Goal: Task Accomplishment & Management: Complete application form

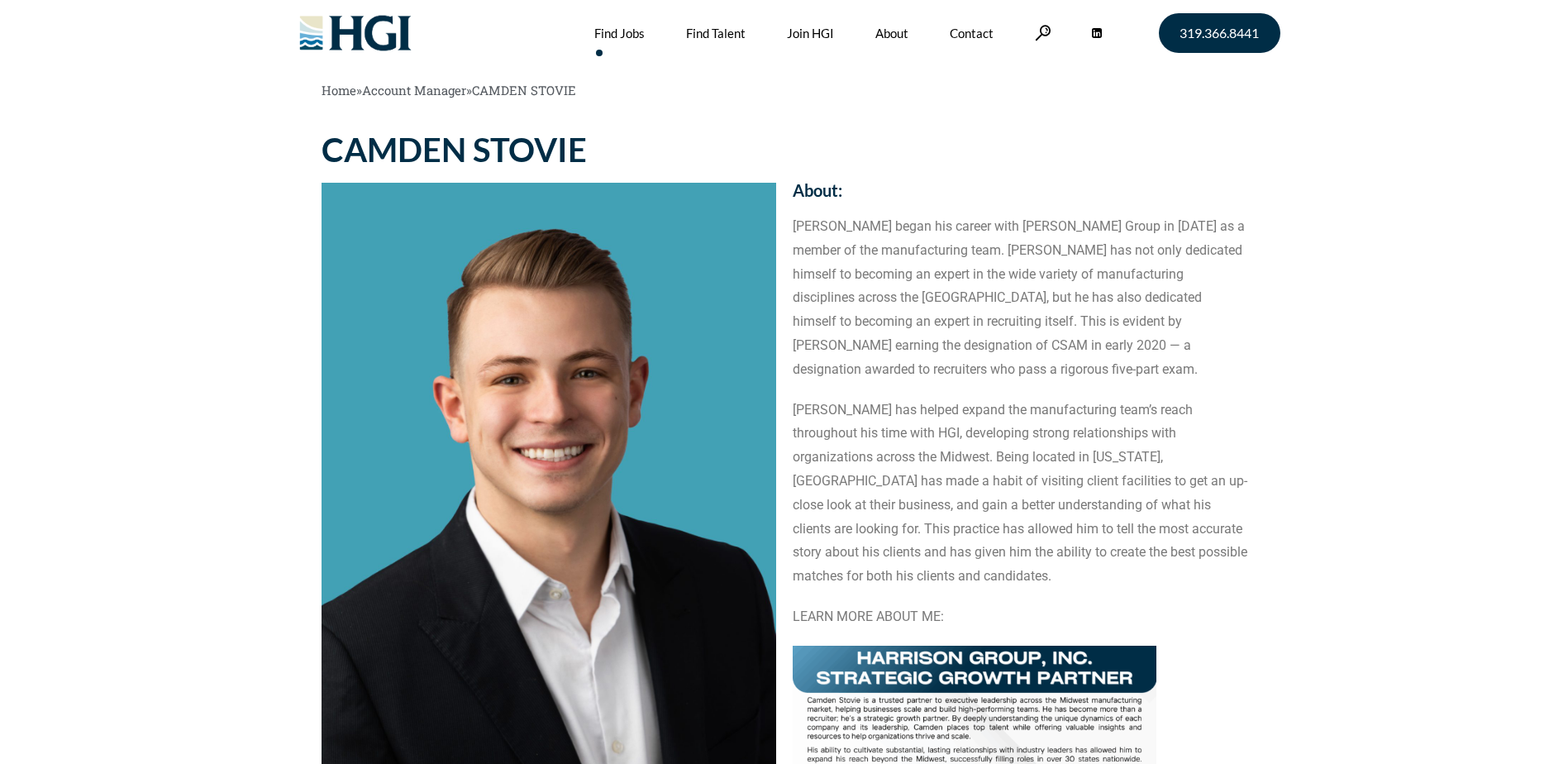
click at [616, 37] on link "Find Jobs" at bounding box center [619, 33] width 51 height 66
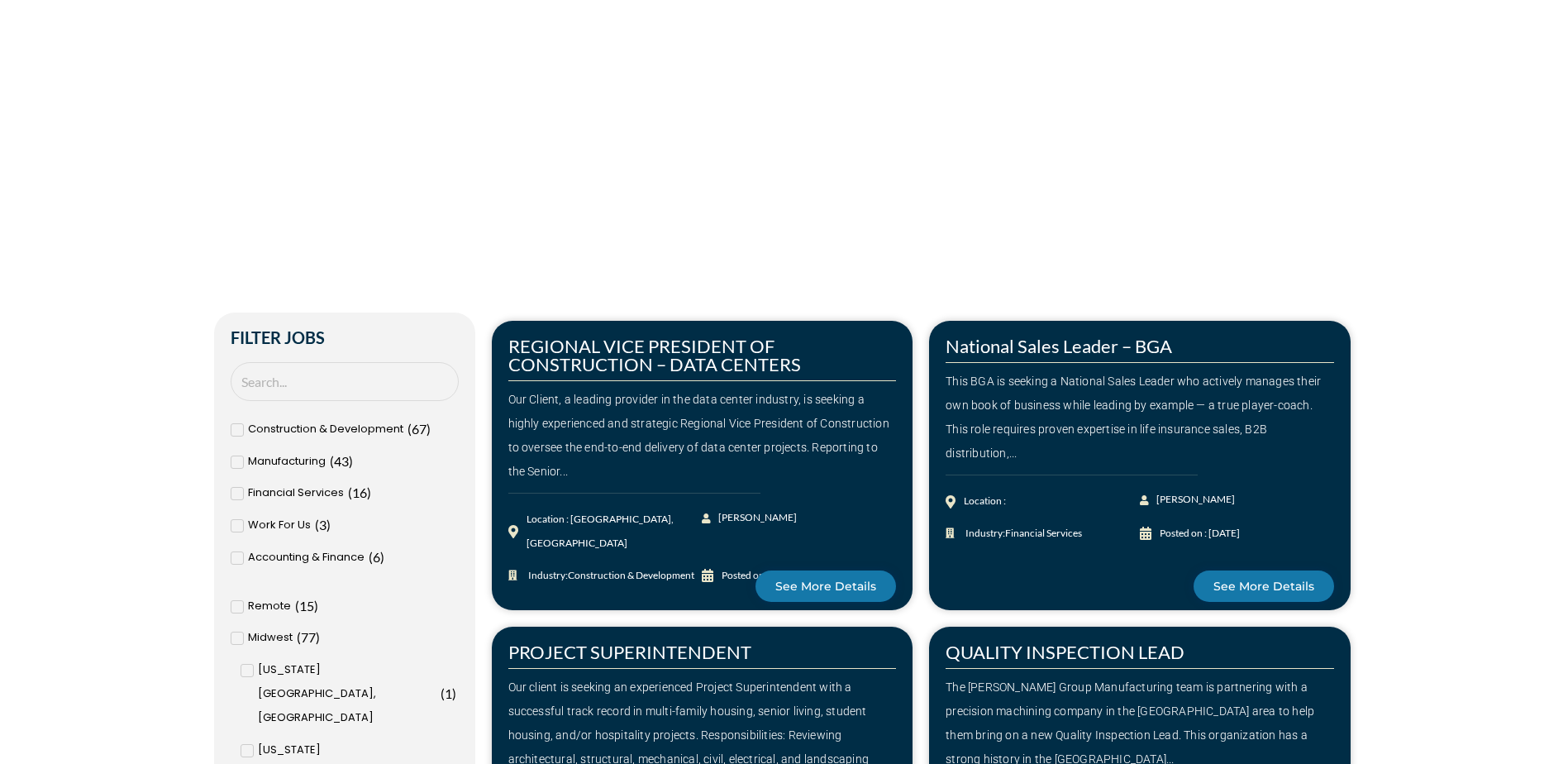
scroll to position [827, 0]
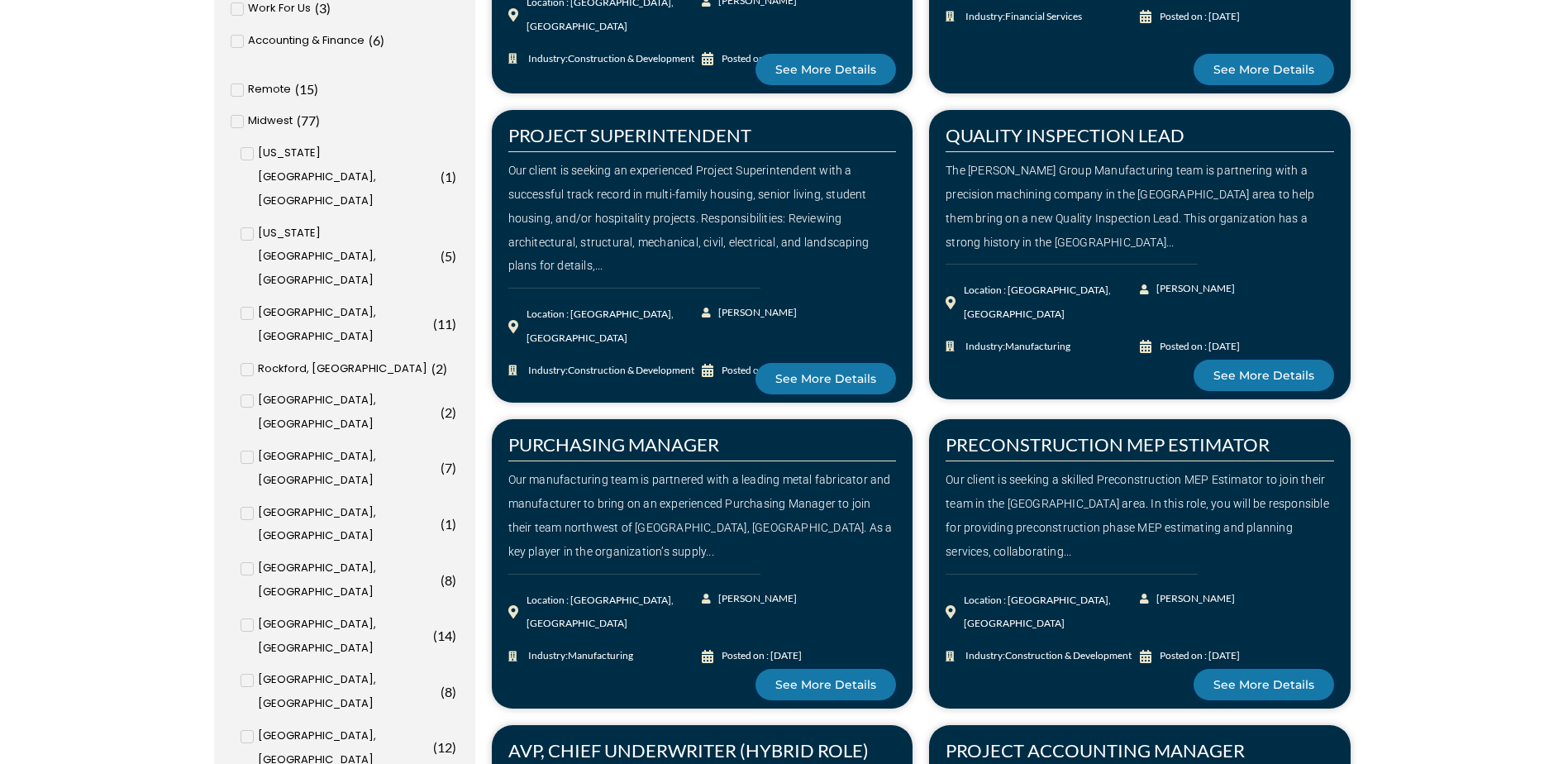
click at [306, 556] on span "[GEOGRAPHIC_DATA], [GEOGRAPHIC_DATA]" at bounding box center [347, 581] width 178 height 48
click at [0, 0] on input "Cedar Rapids, IA ( 8 )" at bounding box center [0, 0] width 0 height 0
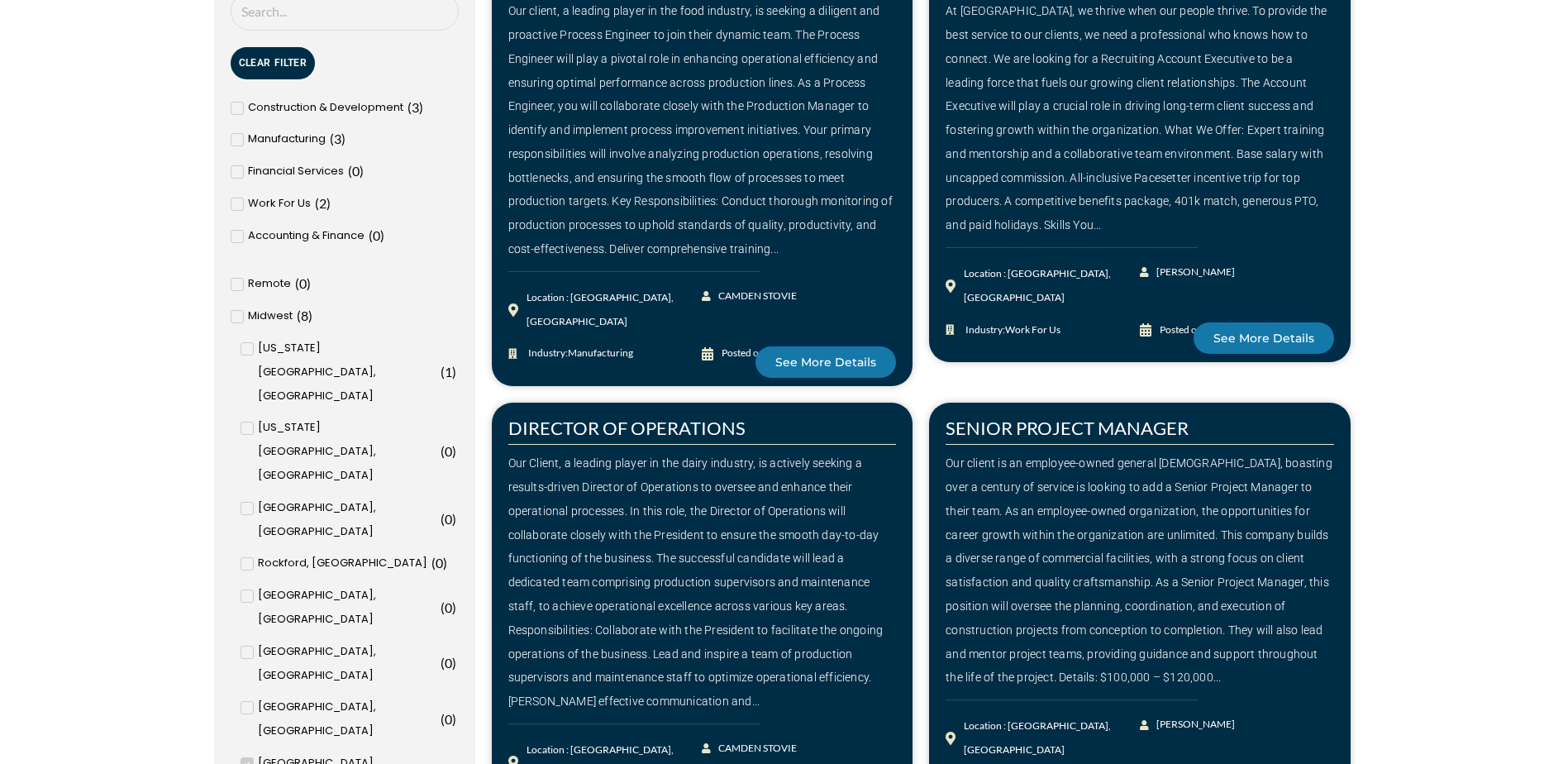
scroll to position [710, 0]
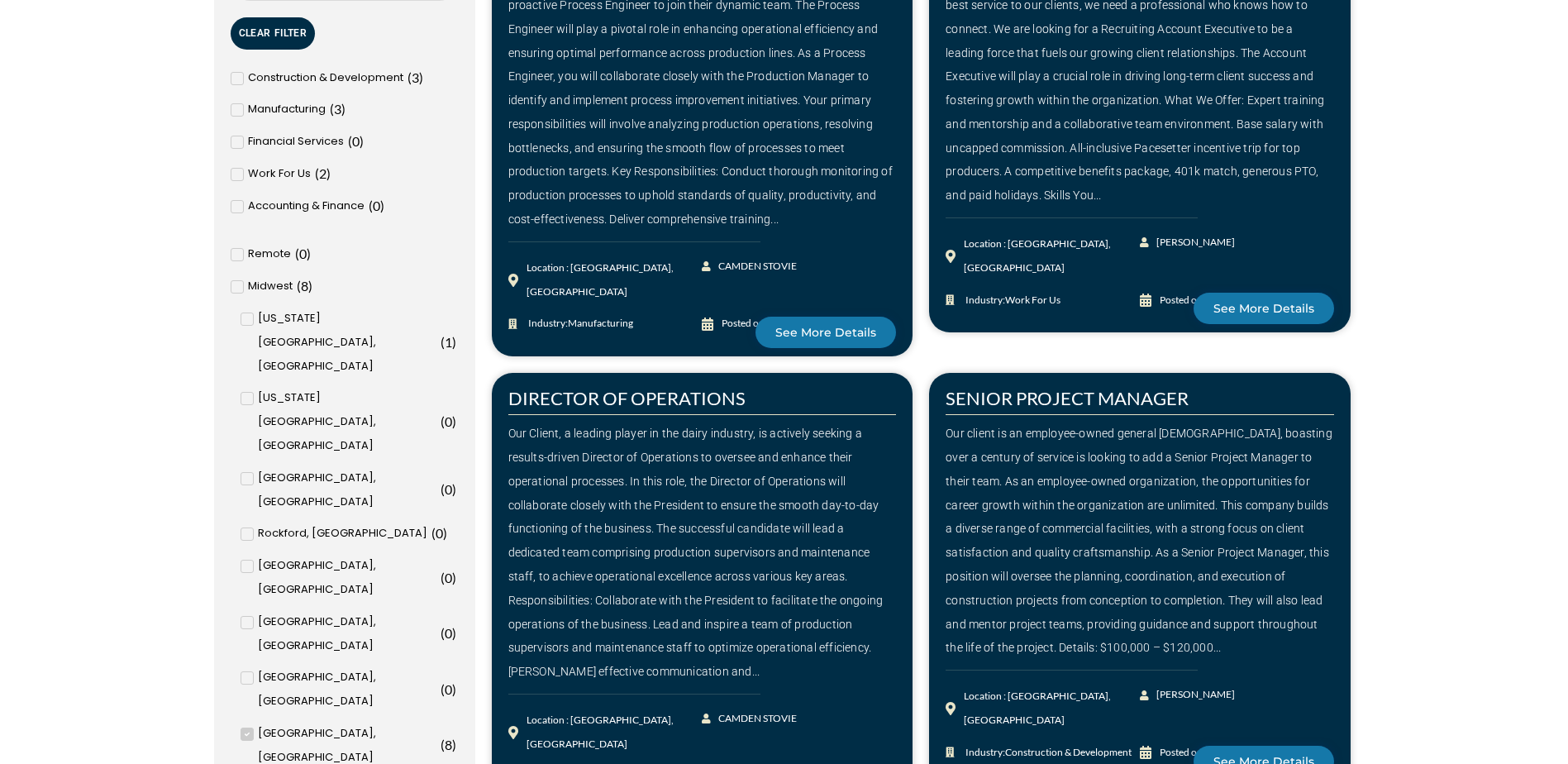
click at [309, 322] on span "Iowa City, IA" at bounding box center [347, 342] width 178 height 71
click at [0, 0] on input "Iowa City, IA ( 1 )" at bounding box center [0, 0] width 0 height 0
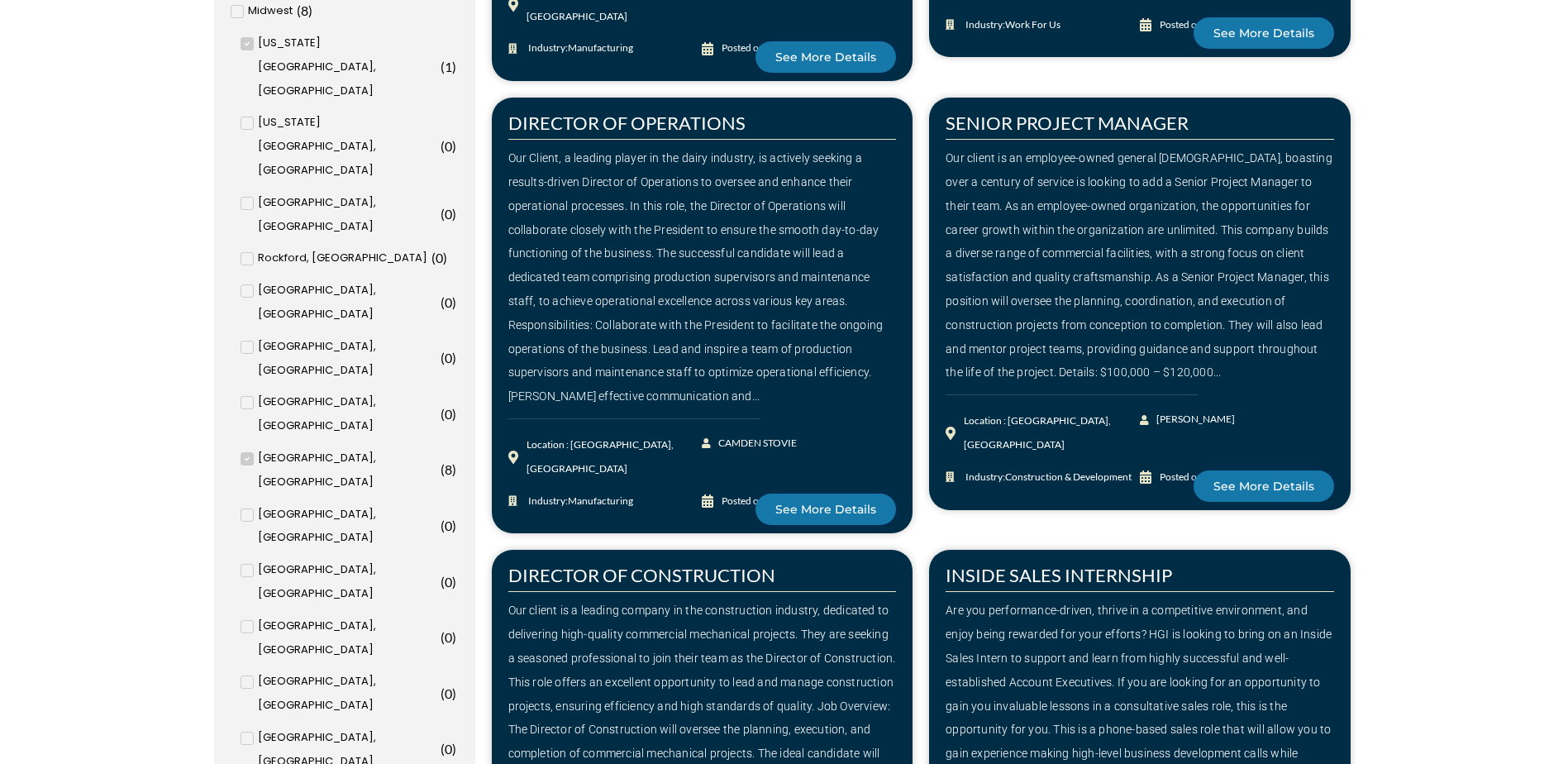
scroll to position [959, 0]
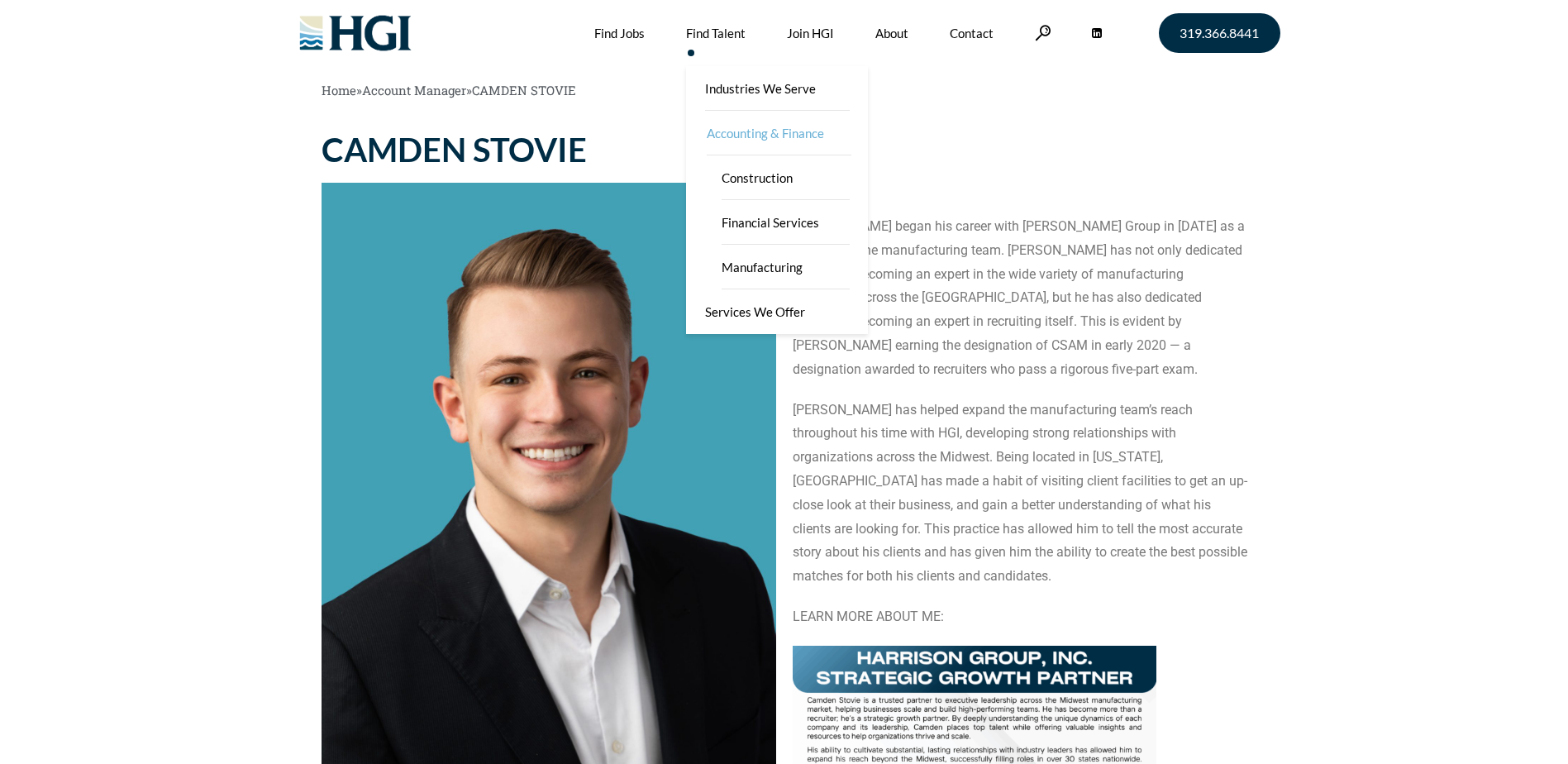
click at [772, 137] on link "Accounting & Finance" at bounding box center [778, 133] width 182 height 45
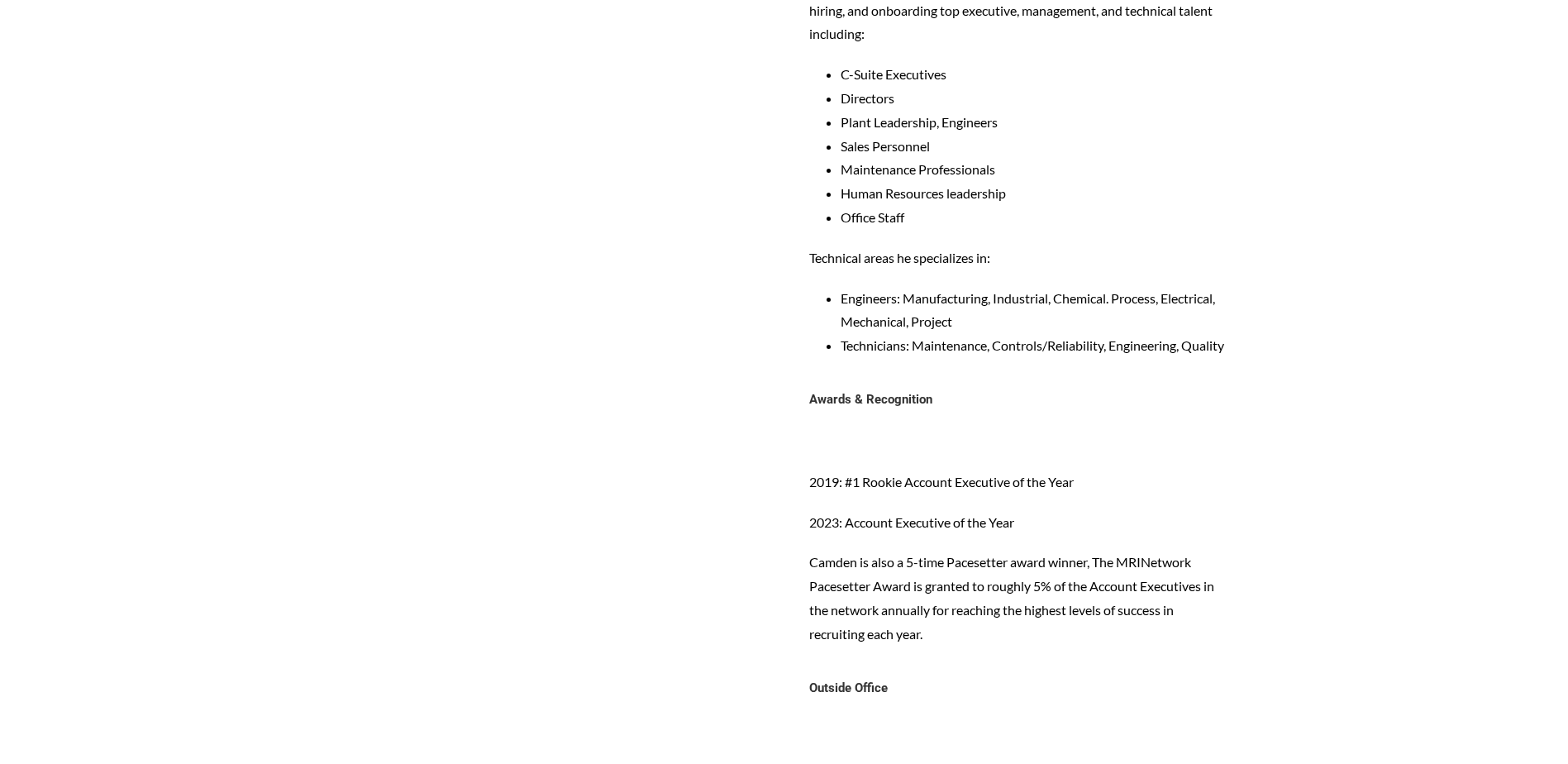
scroll to position [992, 0]
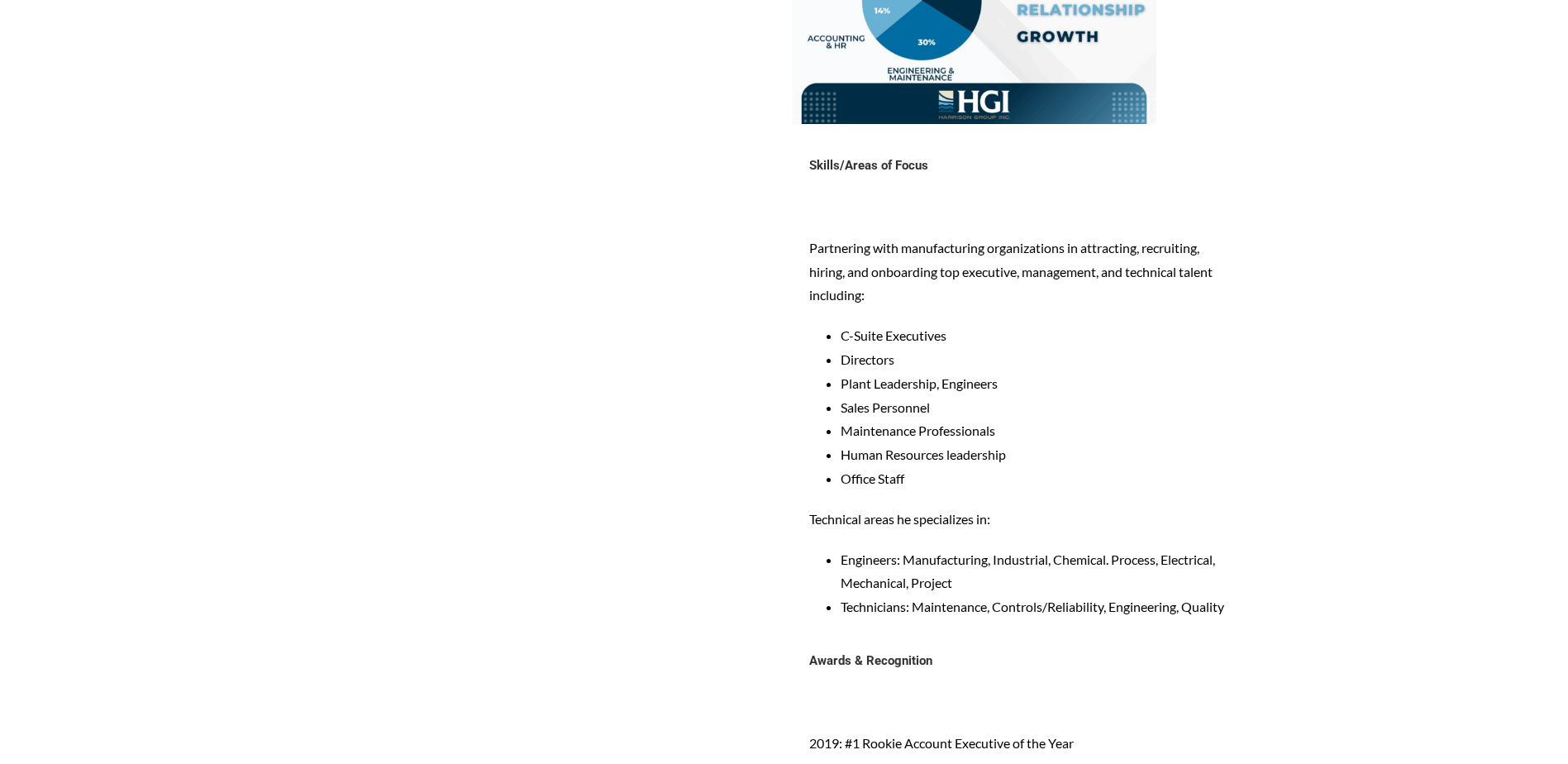
click at [152, 307] on section "CAMDEN STOVIE cstovie@harrisongrp.com 319-286-4735 https://www.linkedin.com/in/…" at bounding box center [784, 147] width 1568 height 2030
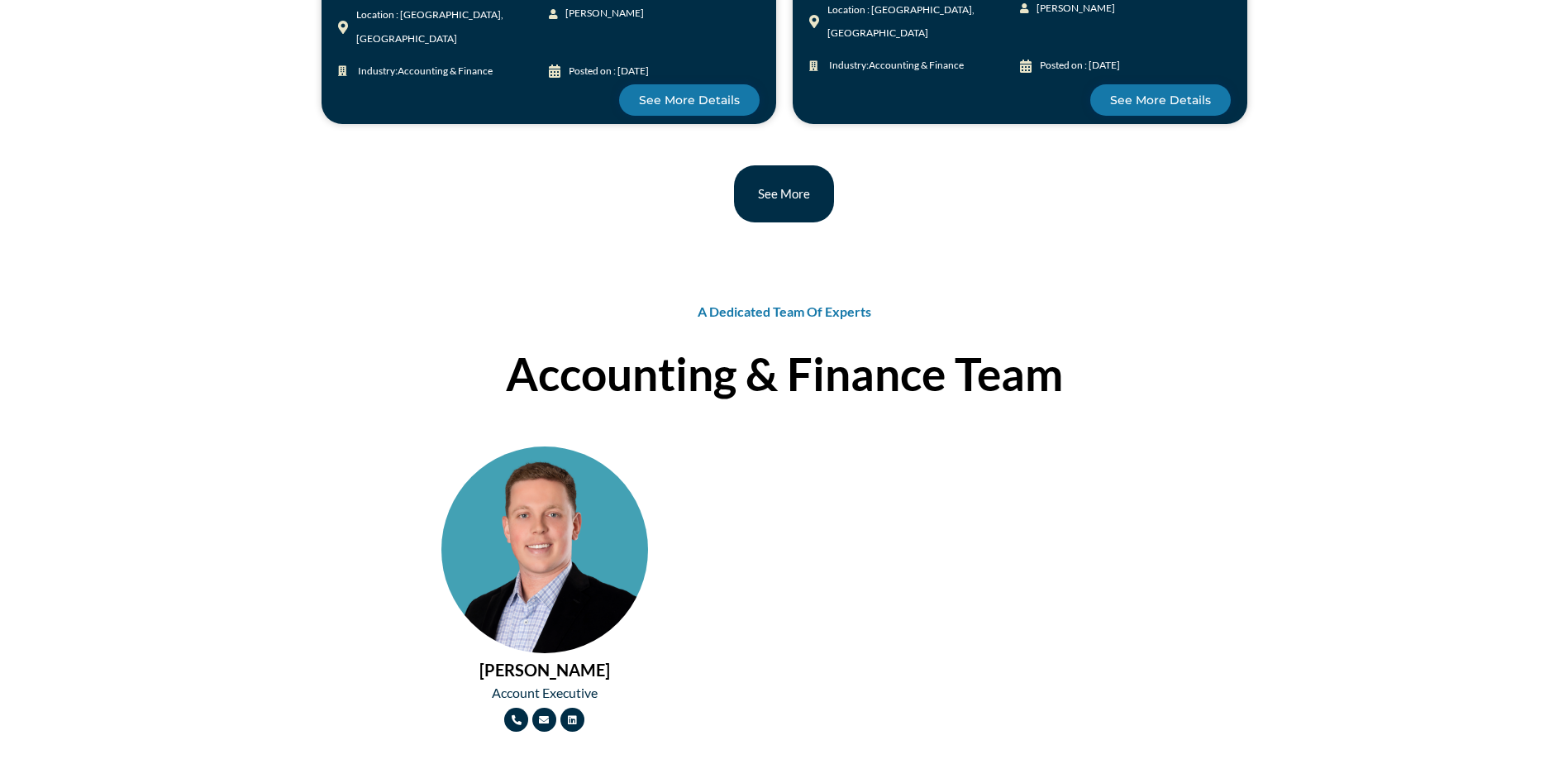
scroll to position [1984, 0]
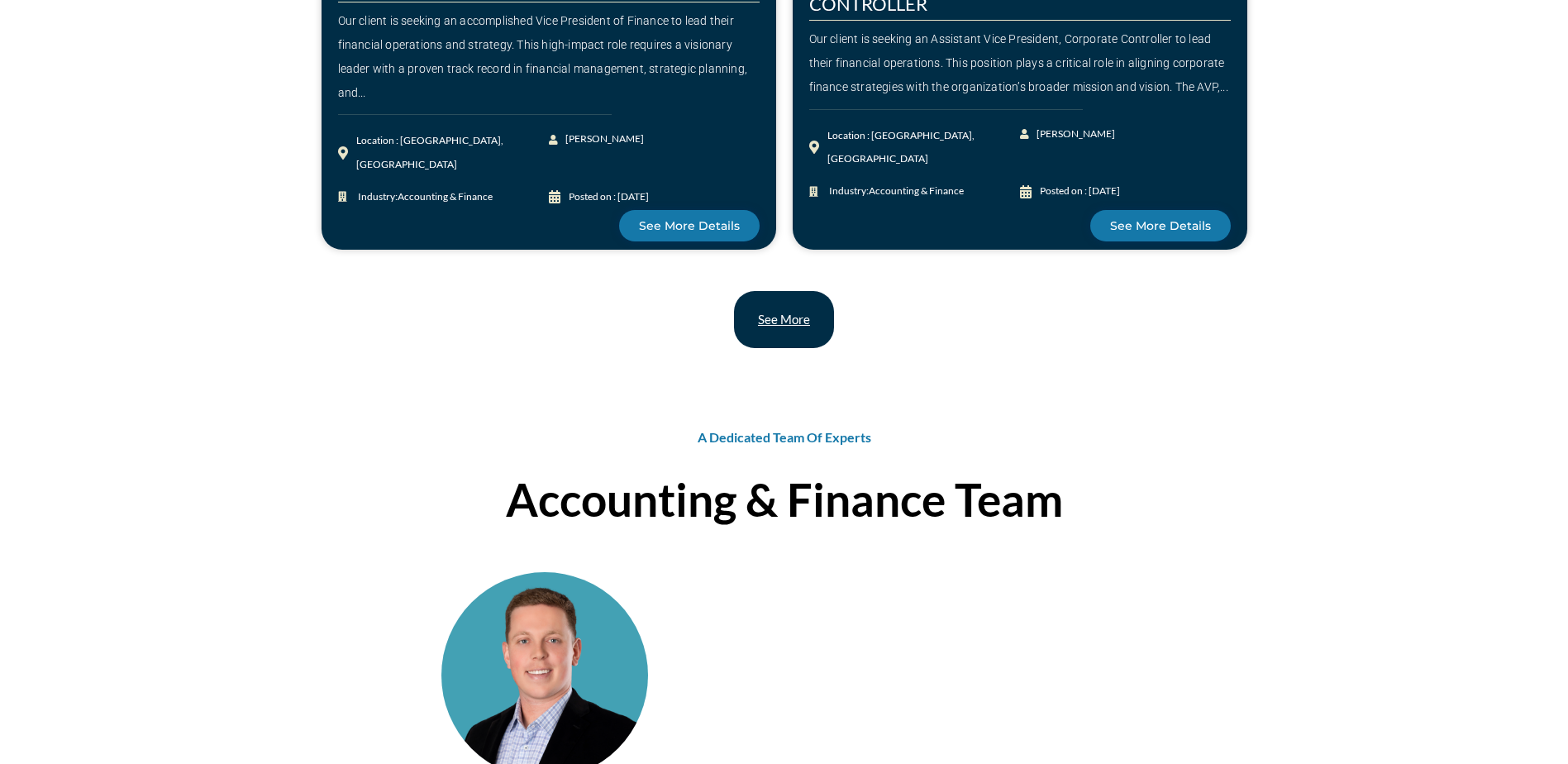
click at [789, 348] on link "See More" at bounding box center [784, 319] width 100 height 57
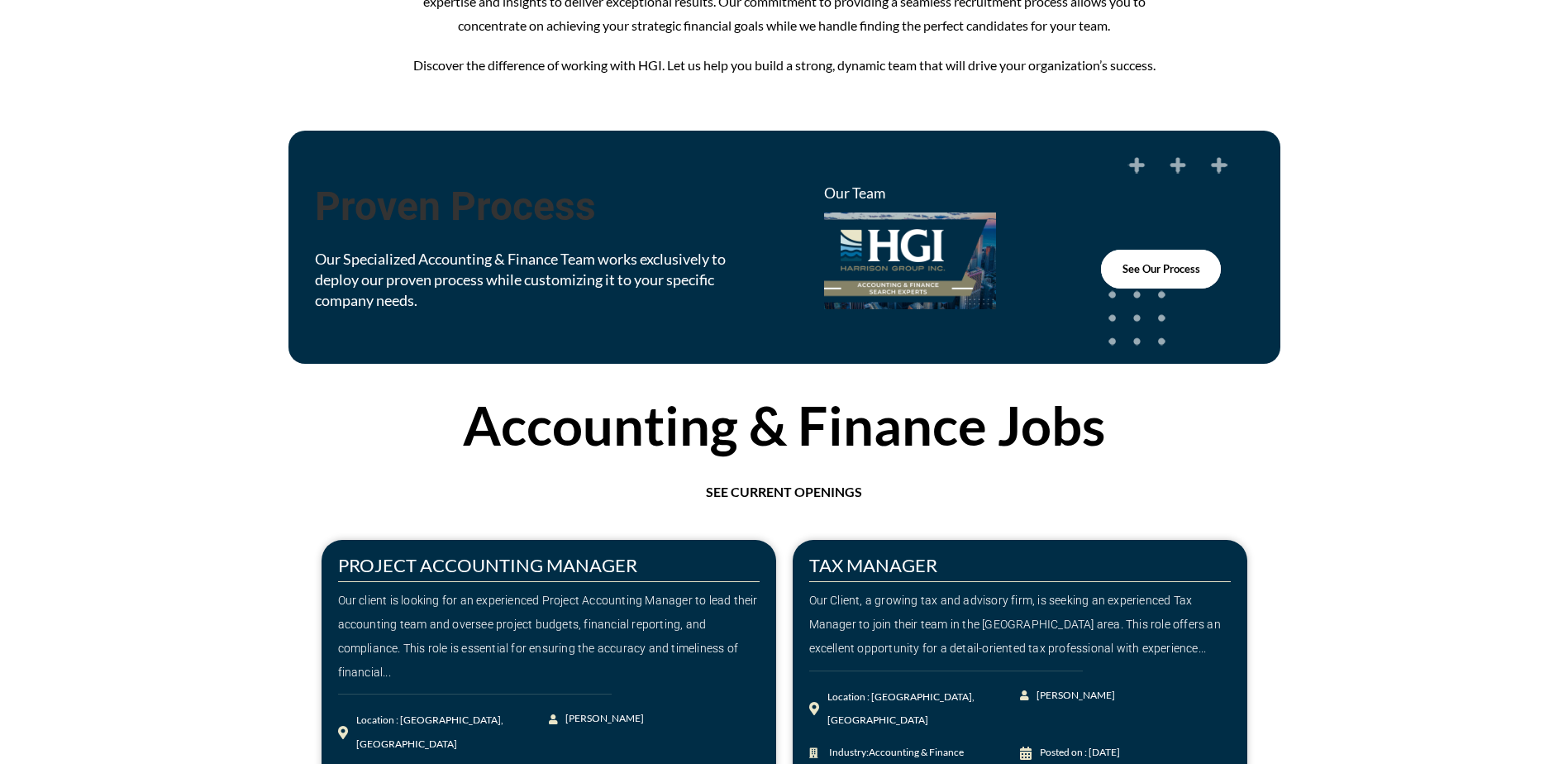
scroll to position [992, 0]
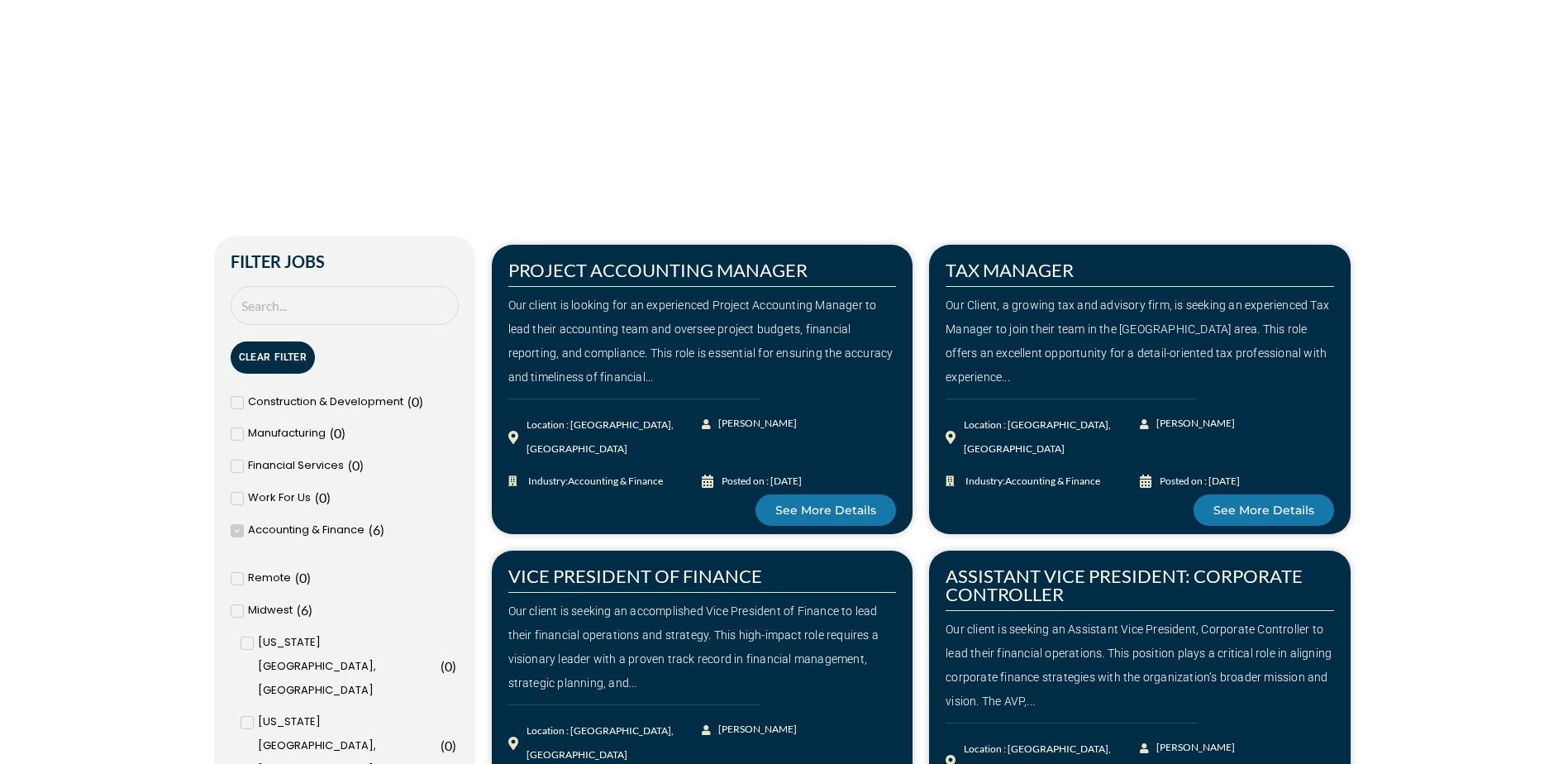
scroll to position [661, 0]
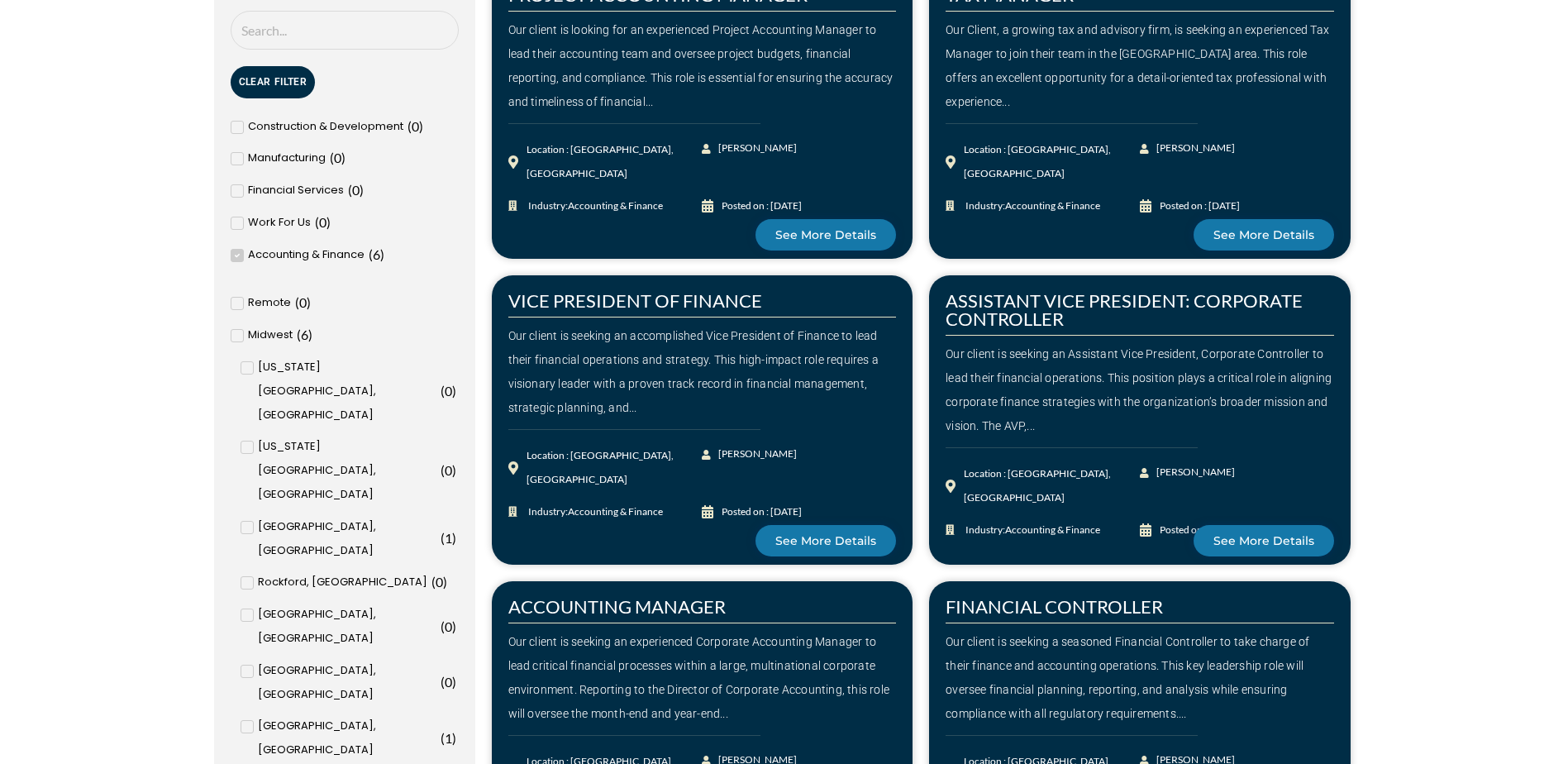
click at [238, 251] on icon at bounding box center [237, 256] width 6 height 10
click at [0, 0] on input "Accounting & Finance ( 6 )" at bounding box center [0, 0] width 0 height 0
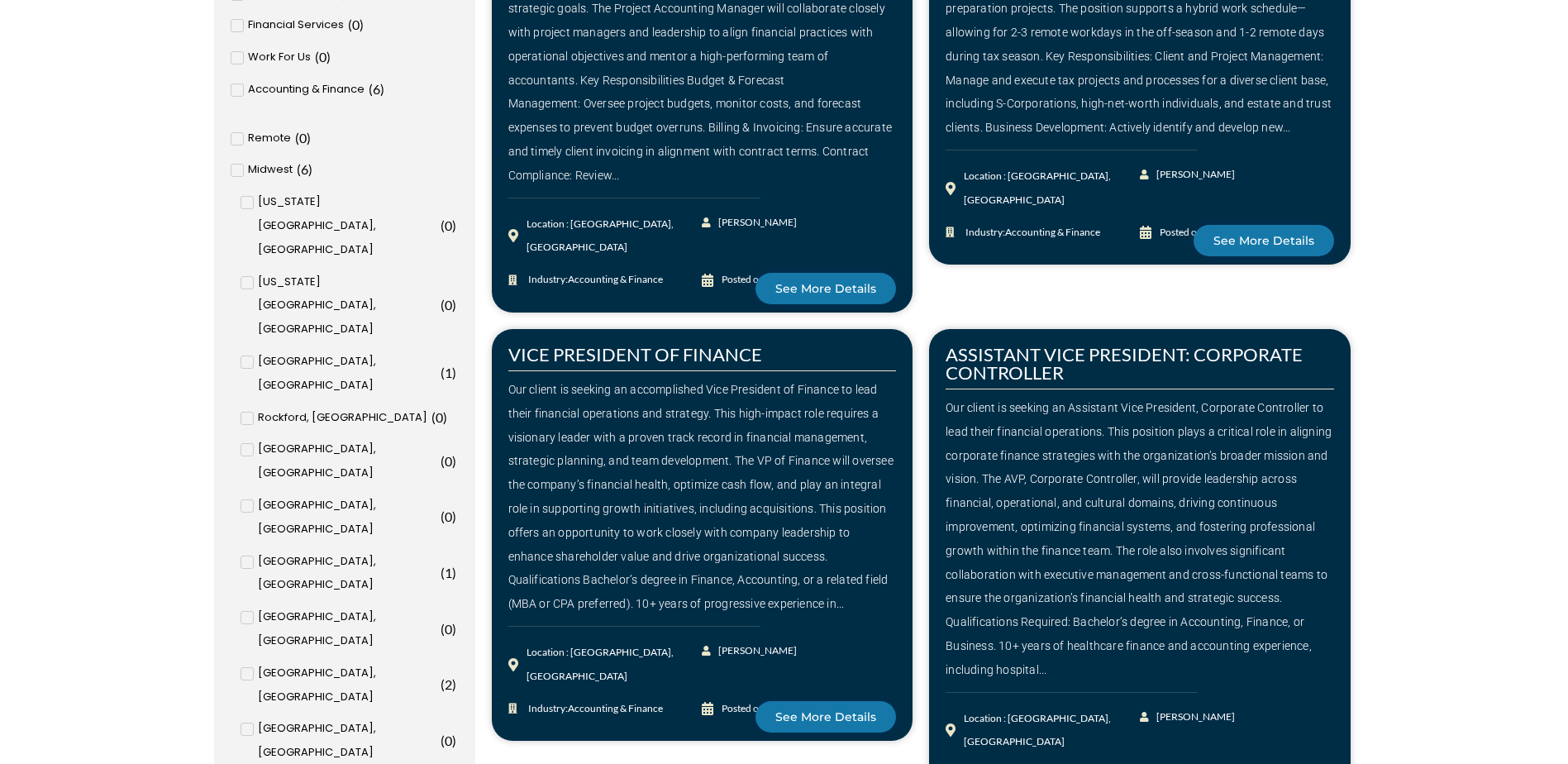
scroll to position [579, 0]
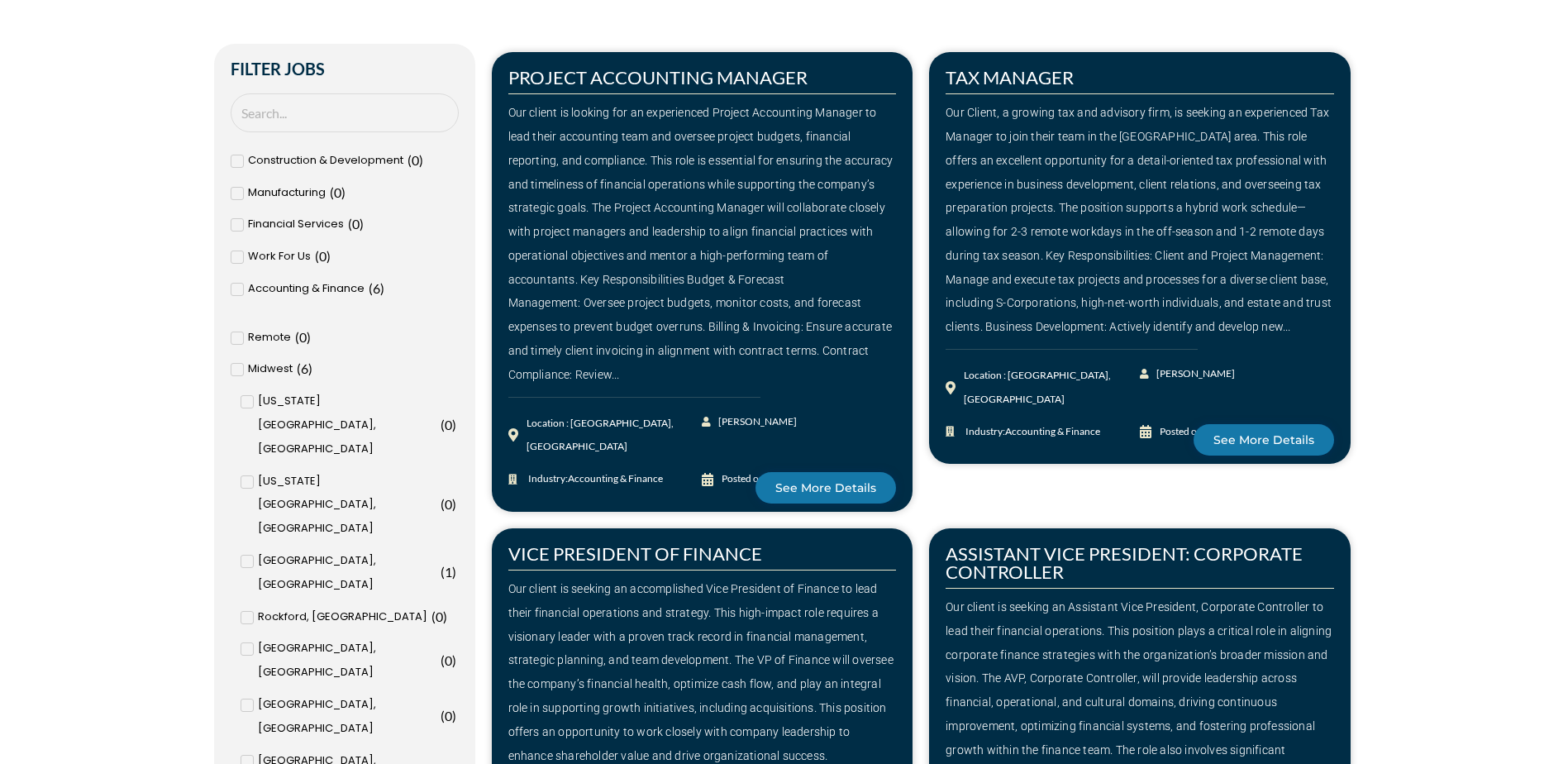
click at [273, 363] on span "Midwest" at bounding box center [270, 370] width 45 height 24
click at [0, 0] on input "Midwest ( 6 )" at bounding box center [0, 0] width 0 height 0
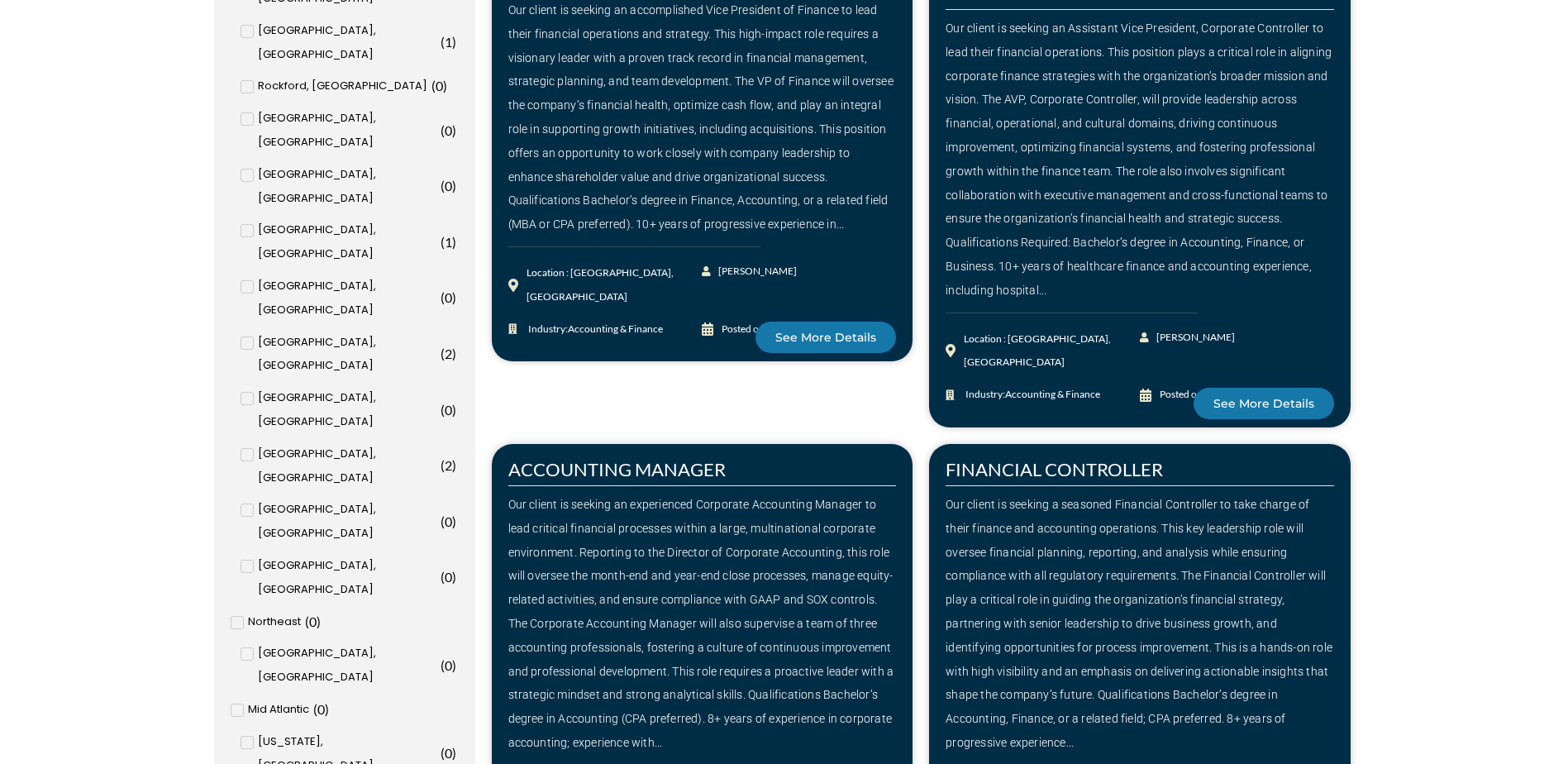
scroll to position [1241, 0]
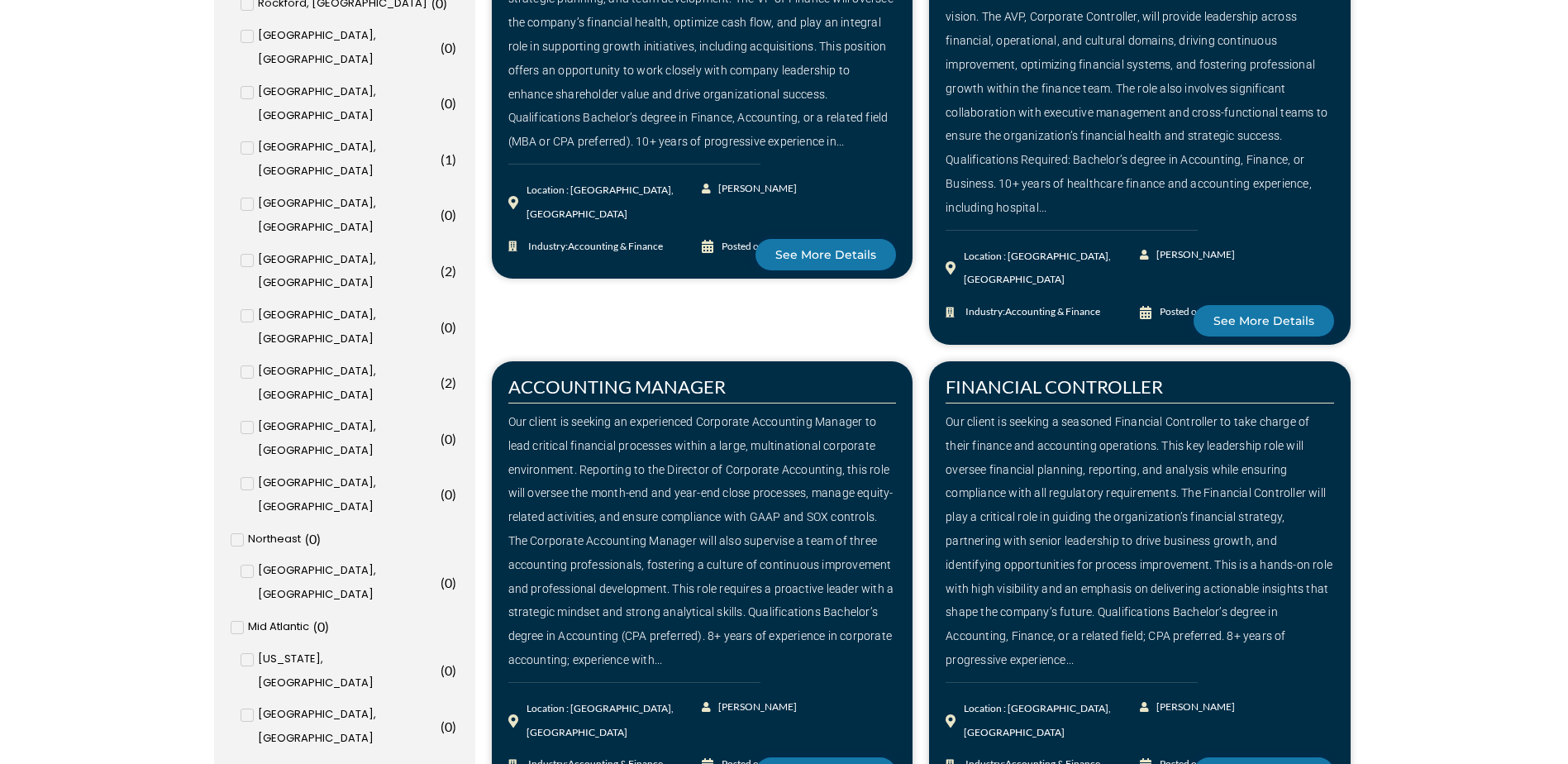
click at [1164, 440] on div "Our client is seeking a seasoned Financial Controller to take charge of their f…" at bounding box center [1139, 541] width 388 height 262
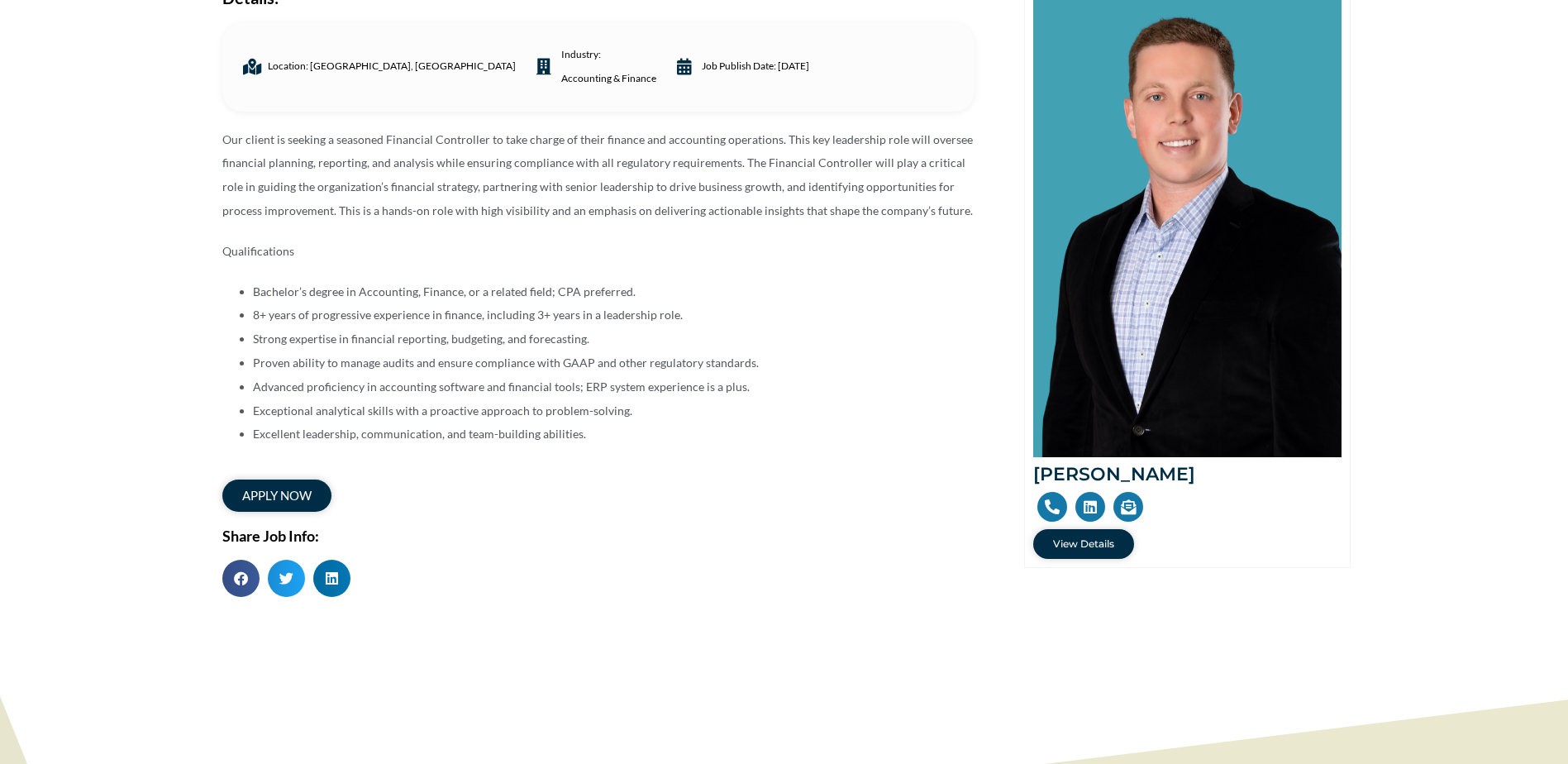
scroll to position [248, 0]
